Goal: Information Seeking & Learning: Learn about a topic

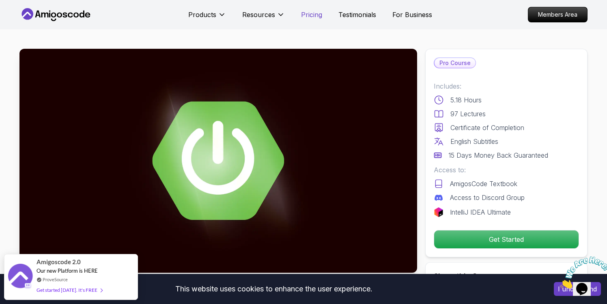
click at [313, 15] on p "Pricing" at bounding box center [311, 15] width 21 height 10
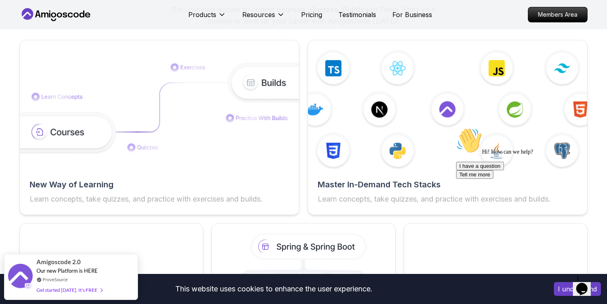
scroll to position [1272, 0]
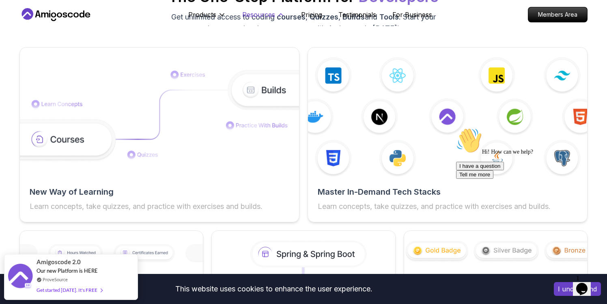
click at [282, 15] on icon at bounding box center [281, 15] width 8 height 8
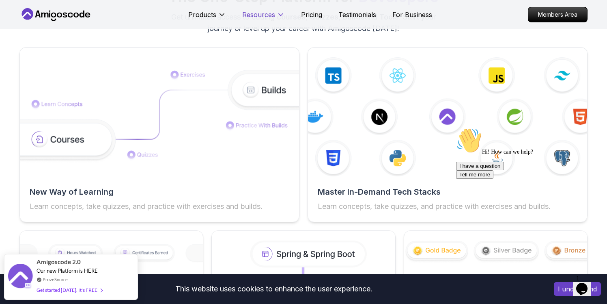
click at [282, 15] on icon at bounding box center [281, 15] width 8 height 8
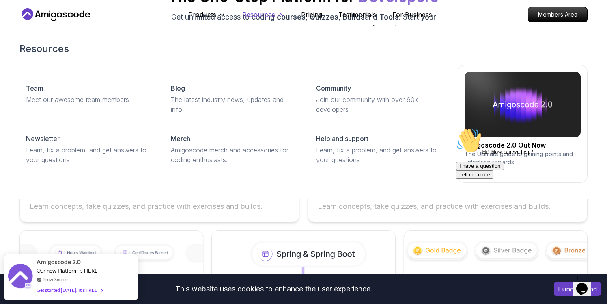
click at [282, 15] on icon at bounding box center [281, 15] width 8 height 8
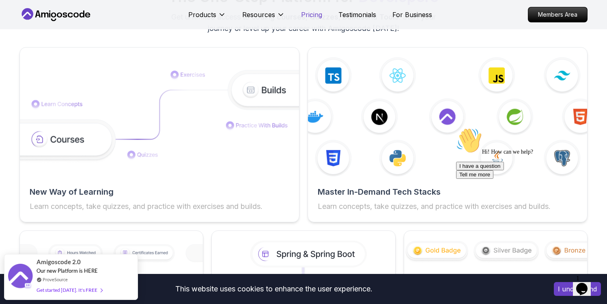
click at [317, 17] on p "Pricing" at bounding box center [311, 15] width 21 height 10
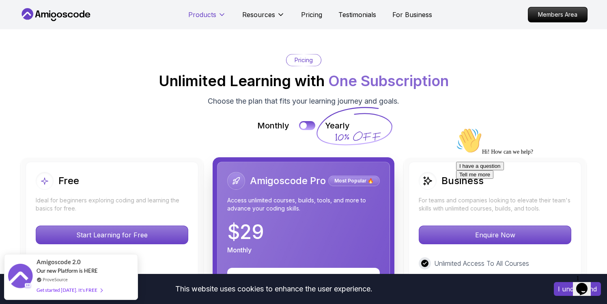
scroll to position [1738, 0]
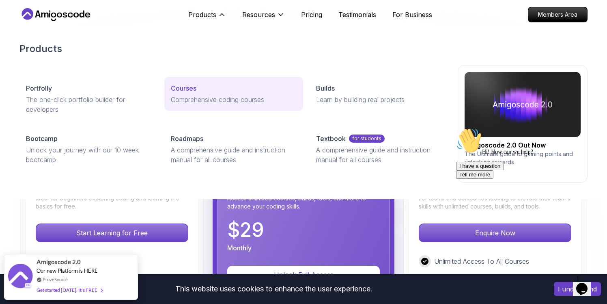
click at [188, 89] on p "Courses" at bounding box center [184, 88] width 26 height 10
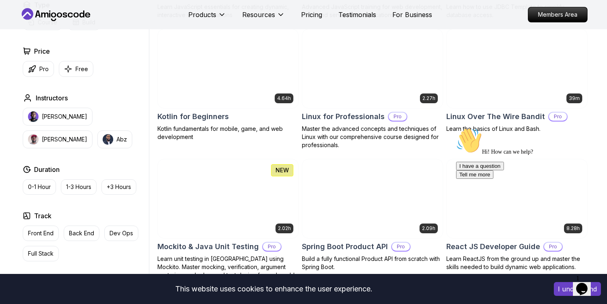
scroll to position [1628, 0]
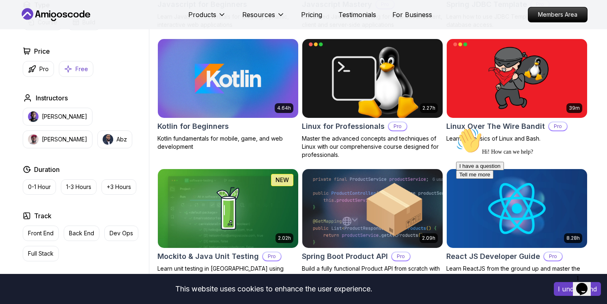
click at [82, 69] on p "Free" at bounding box center [82, 69] width 13 height 8
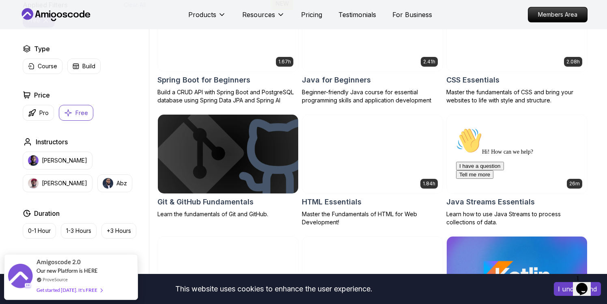
scroll to position [252, 0]
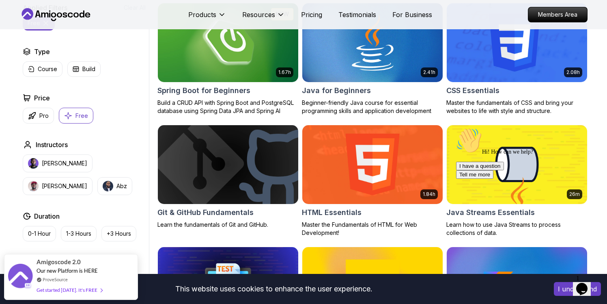
click at [456, 127] on icon "Chat attention grabber" at bounding box center [456, 127] width 0 height 0
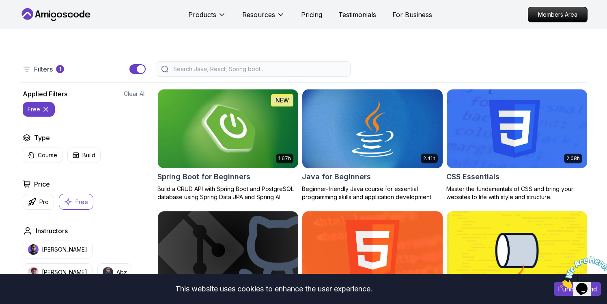
scroll to position [261, 0]
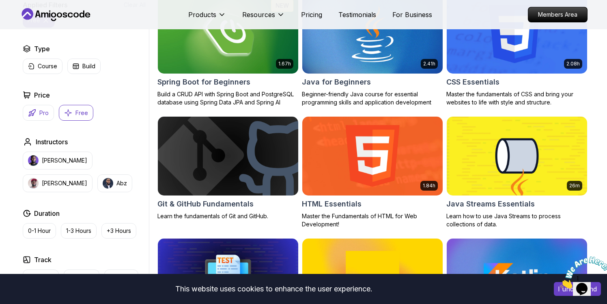
click at [46, 110] on p "Pro" at bounding box center [43, 113] width 9 height 8
